Goal: Contribute content

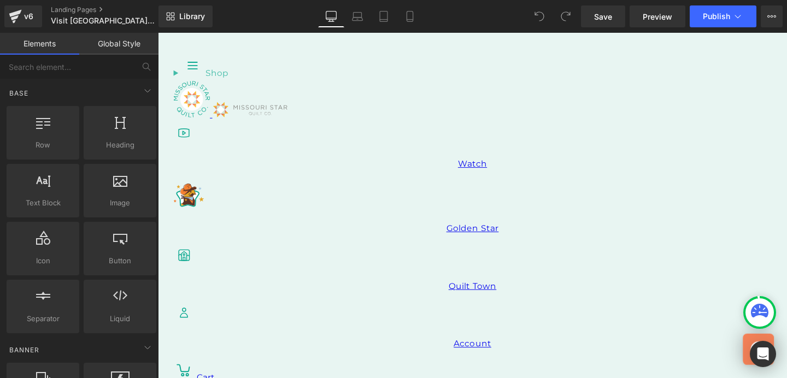
scroll to position [544, 0]
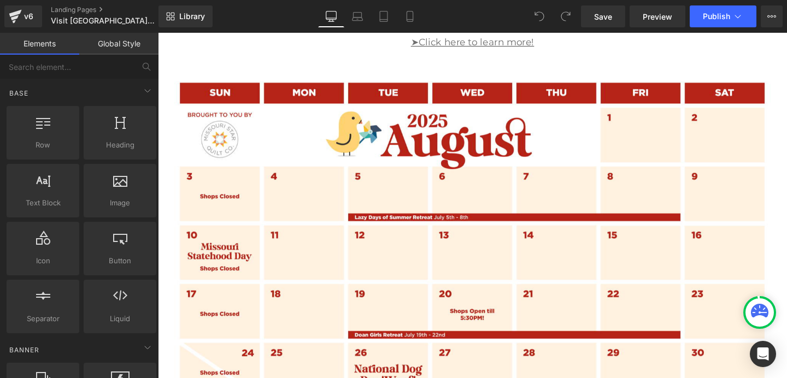
click at [531, 211] on img at bounding box center [489, 250] width 640 height 359
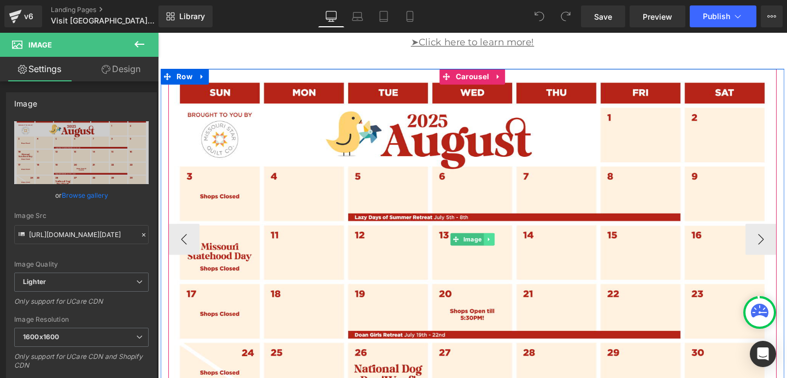
click at [506, 251] on icon at bounding box center [506, 250] width 6 height 7
click at [507, 251] on link at bounding box center [511, 249] width 11 height 13
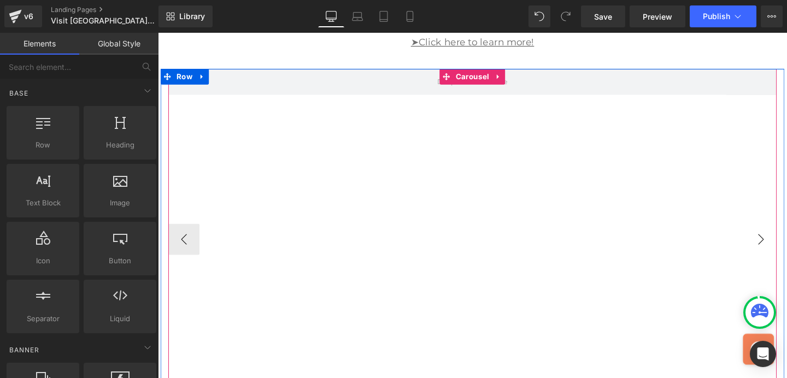
click at [787, 250] on button "›" at bounding box center [792, 249] width 33 height 33
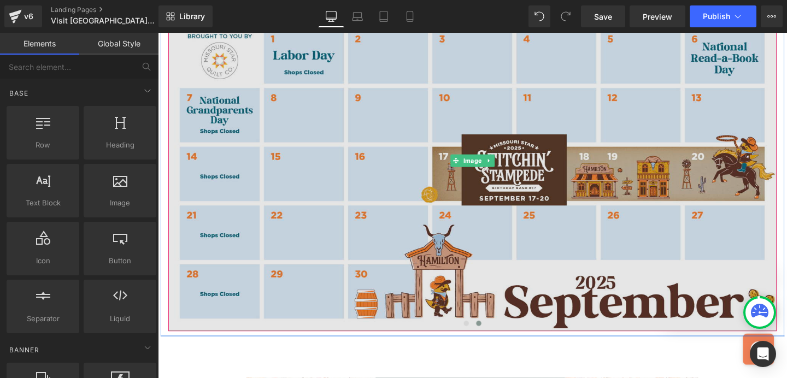
scroll to position [630, 0]
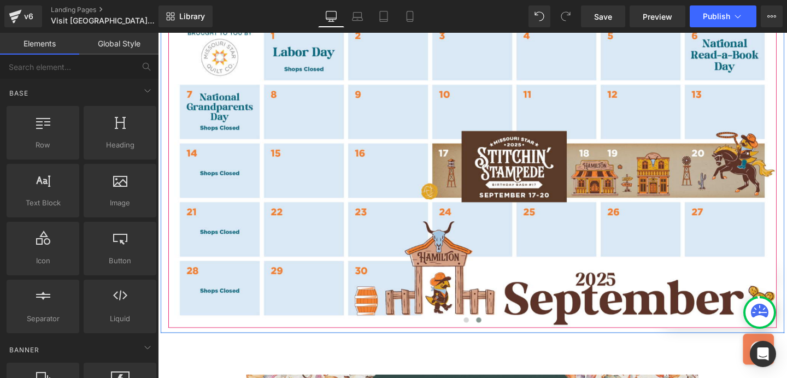
click at [169, 166] on button "‹" at bounding box center [152, 164] width 33 height 33
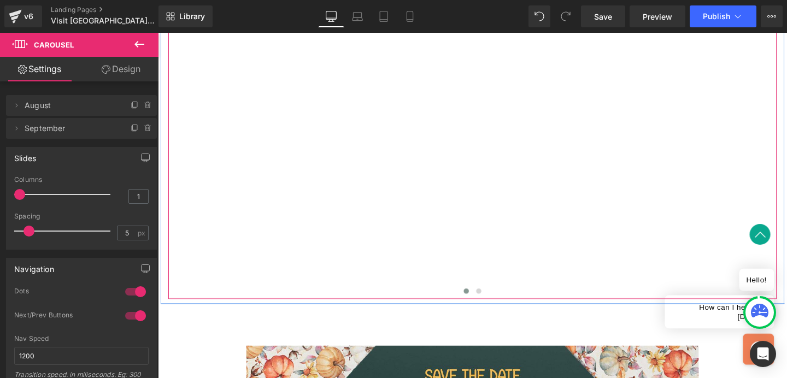
scroll to position [662, 0]
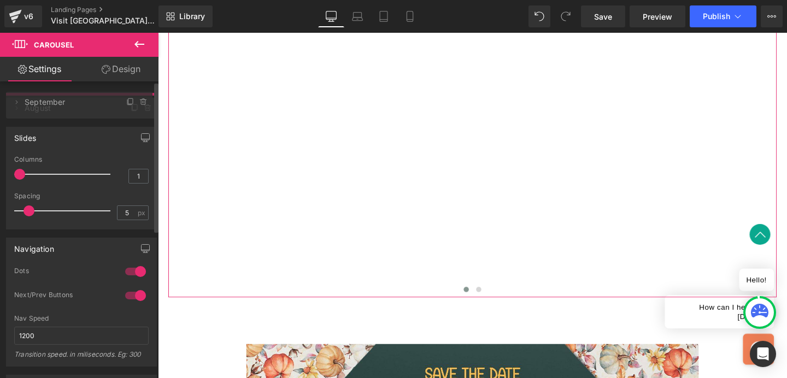
drag, startPoint x: 66, startPoint y: 131, endPoint x: 65, endPoint y: 104, distance: 26.8
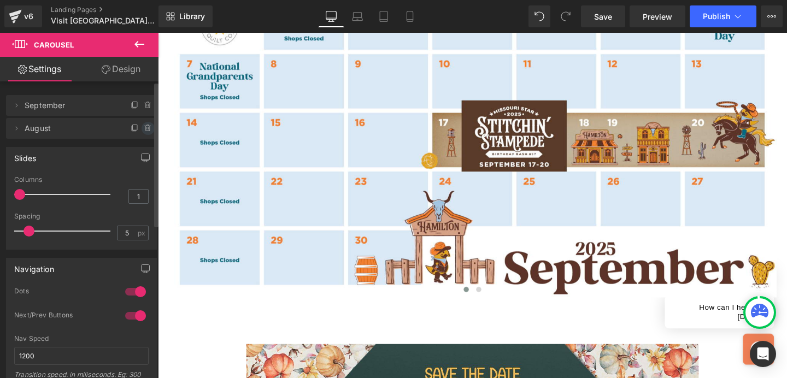
click at [148, 129] on icon at bounding box center [148, 128] width 0 height 2
click at [132, 127] on button "Delete" at bounding box center [136, 129] width 34 height 14
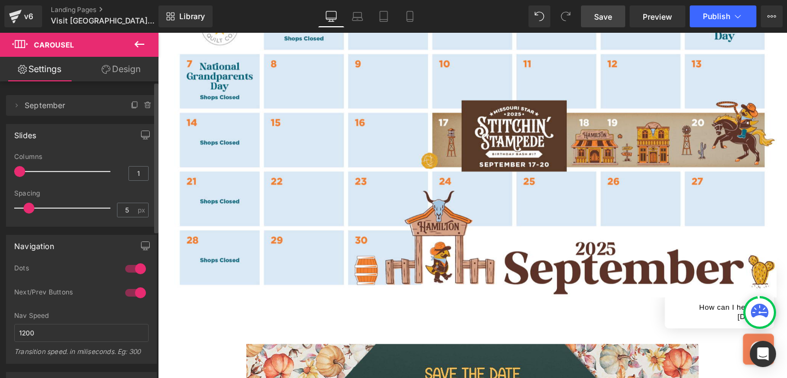
click at [611, 15] on span "Save" at bounding box center [603, 16] width 18 height 11
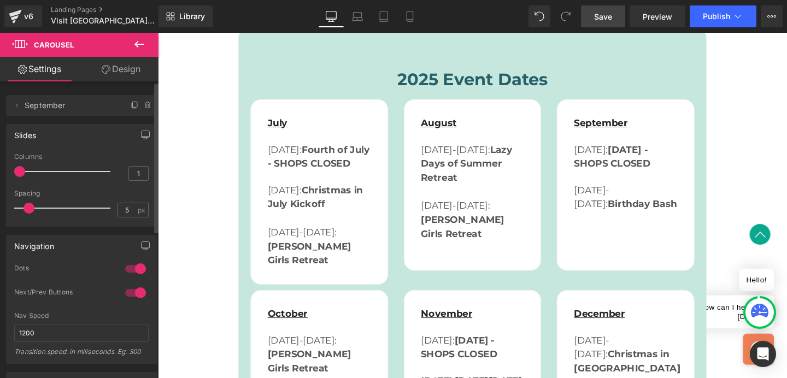
scroll to position [1314, 0]
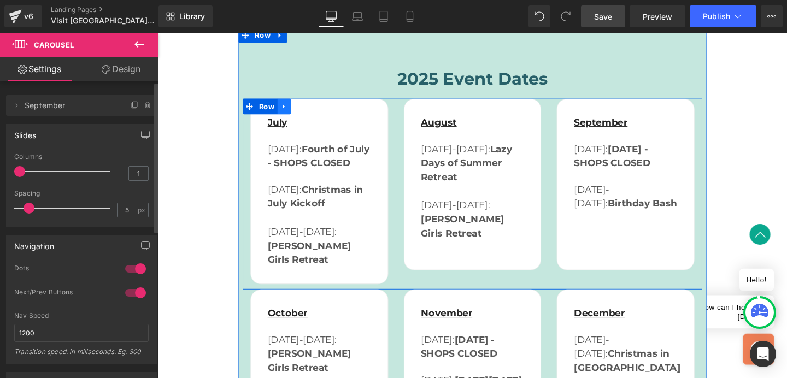
click at [291, 106] on icon at bounding box center [291, 110] width 8 height 8
click at [319, 106] on icon at bounding box center [319, 110] width 8 height 8
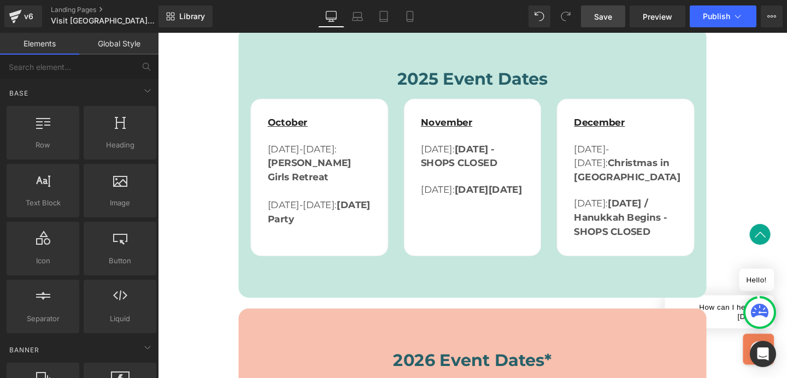
click at [619, 14] on link "Save" at bounding box center [603, 16] width 44 height 22
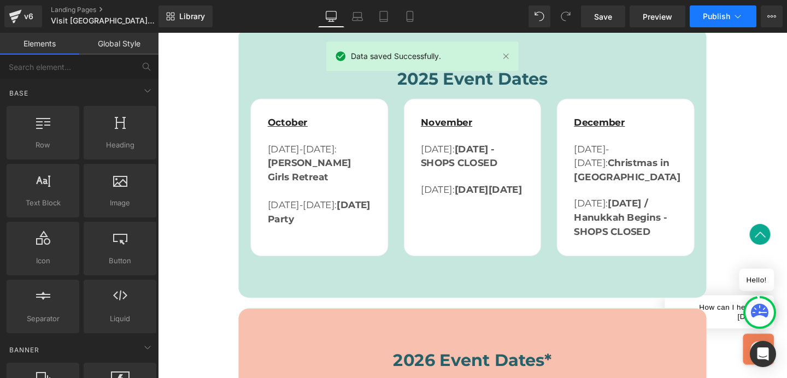
click at [709, 16] on span "Publish" at bounding box center [716, 16] width 27 height 9
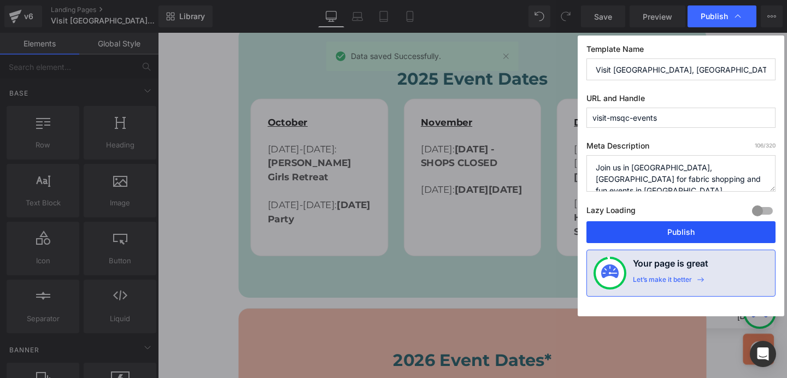
drag, startPoint x: 650, startPoint y: 233, endPoint x: 518, endPoint y: 211, distance: 134.2
click at [650, 233] on button "Publish" at bounding box center [681, 232] width 189 height 22
